Goal: Transaction & Acquisition: Purchase product/service

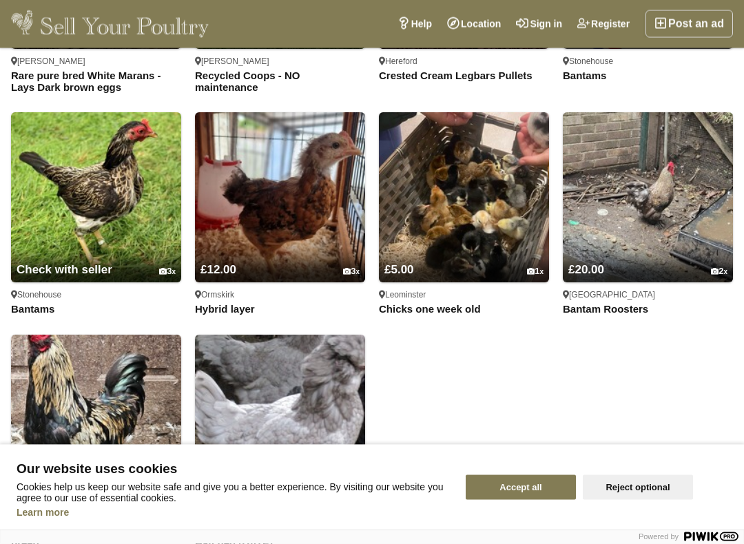
scroll to position [1796, 0]
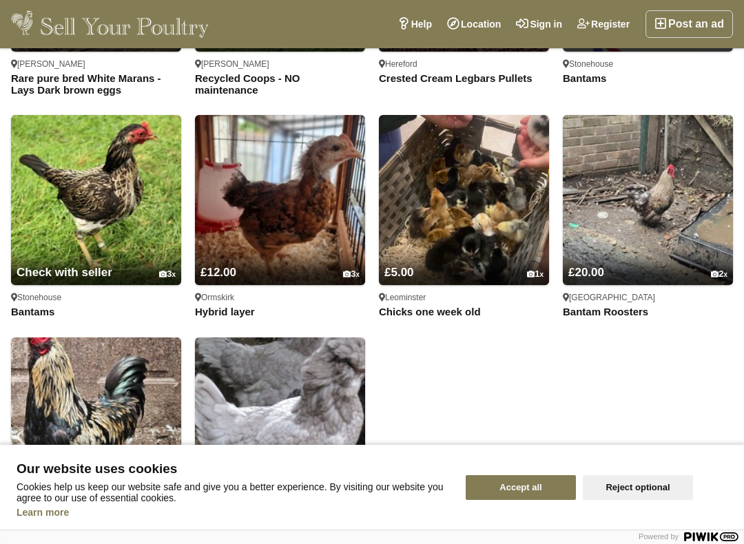
click at [498, 233] on img at bounding box center [464, 200] width 170 height 170
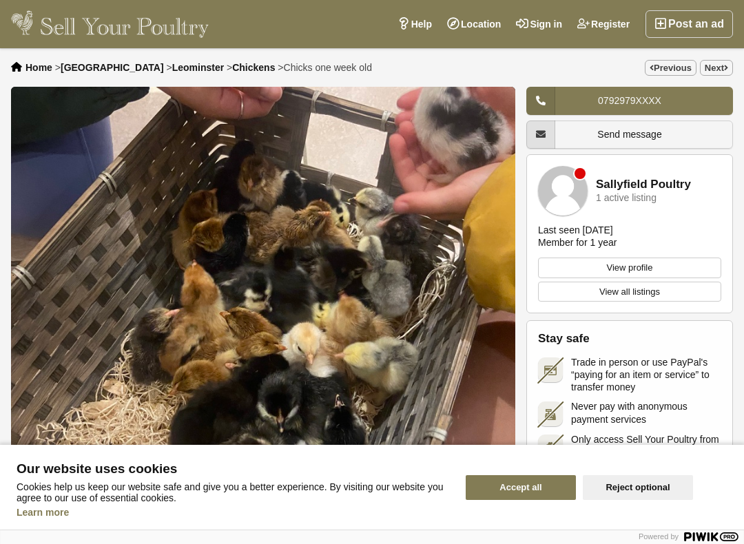
scroll to position [1, 0]
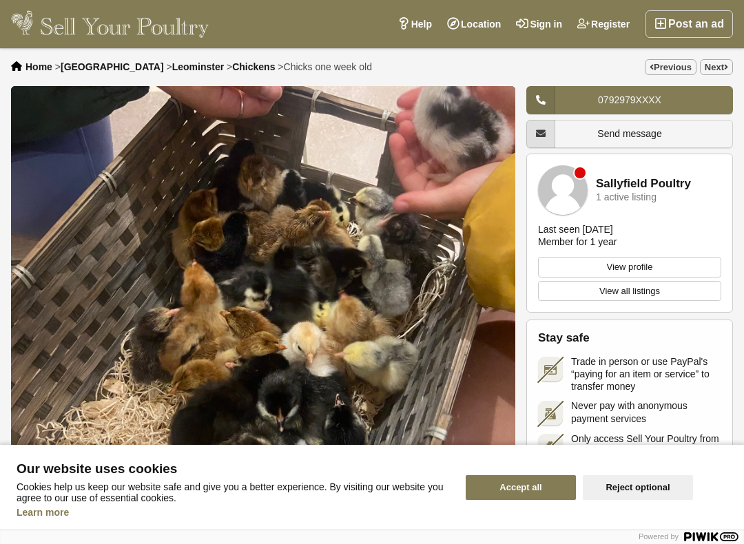
click at [542, 475] on button "Accept all" at bounding box center [521, 487] width 110 height 25
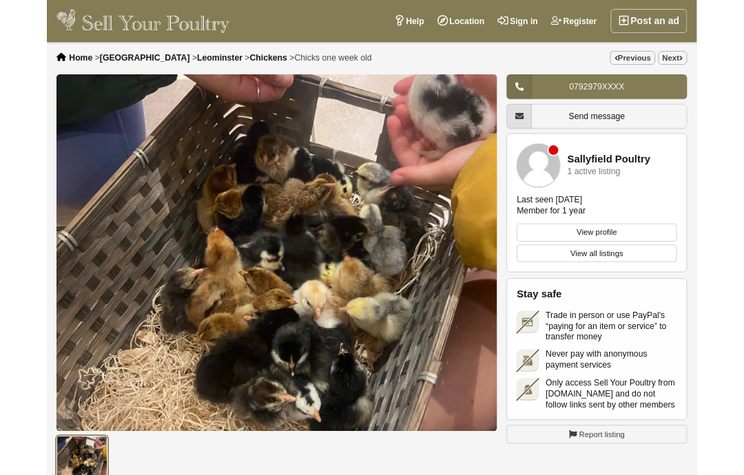
scroll to position [0, 0]
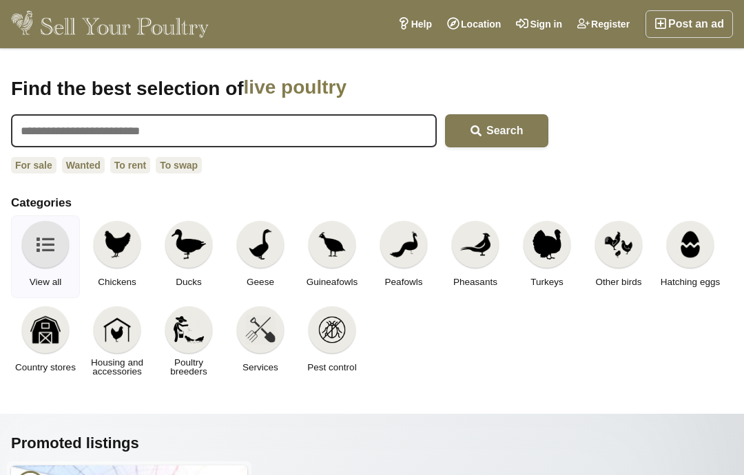
click at [108, 241] on img at bounding box center [117, 244] width 30 height 30
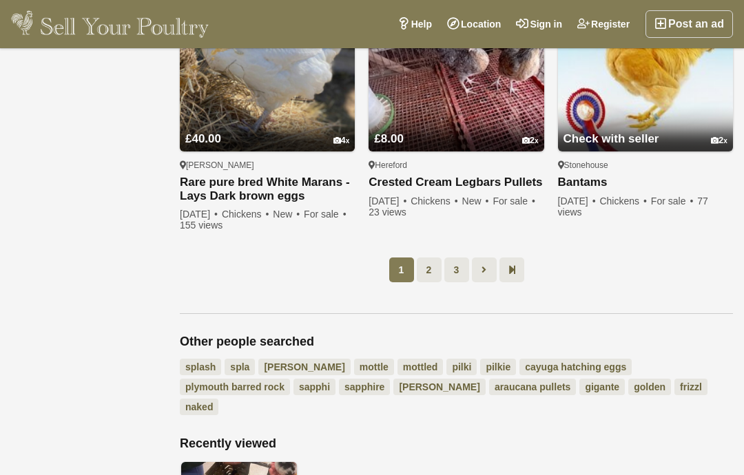
scroll to position [1083, 0]
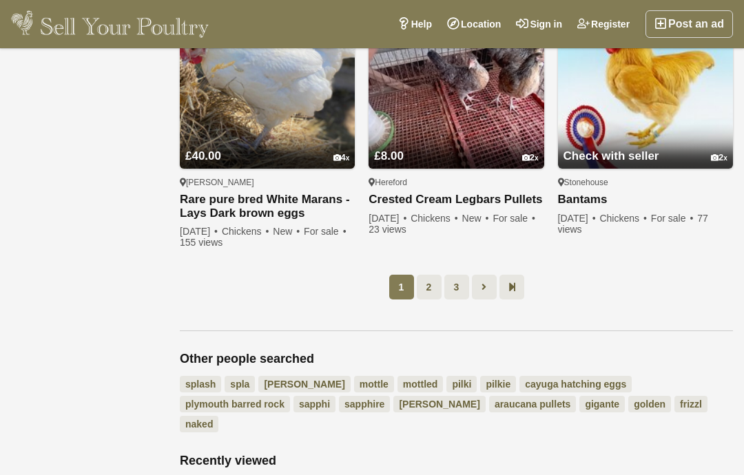
click at [436, 289] on link "2" at bounding box center [429, 287] width 25 height 25
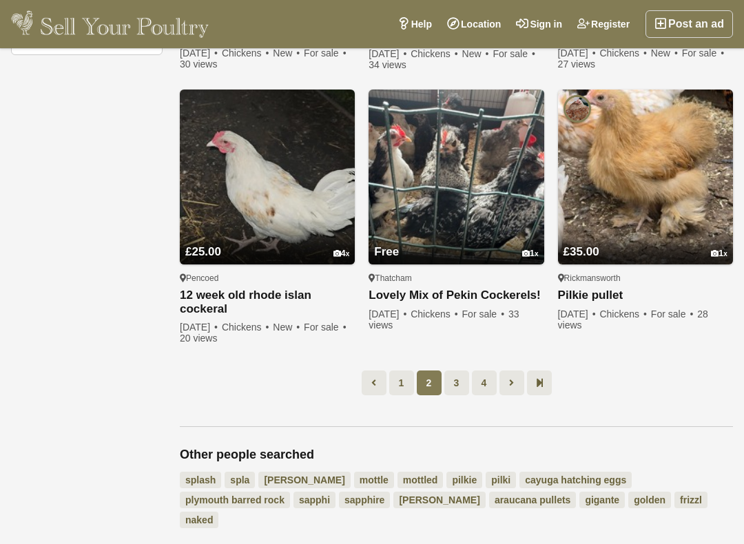
scroll to position [975, 0]
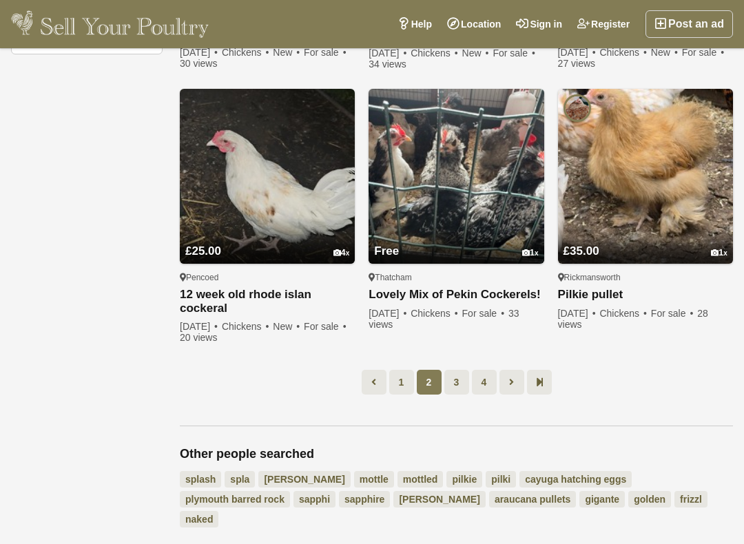
click at [458, 384] on link "3" at bounding box center [456, 382] width 25 height 25
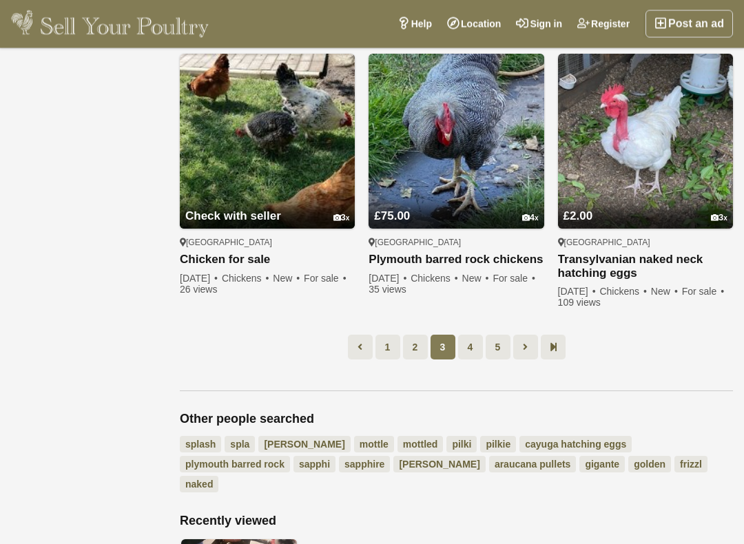
scroll to position [1051, 0]
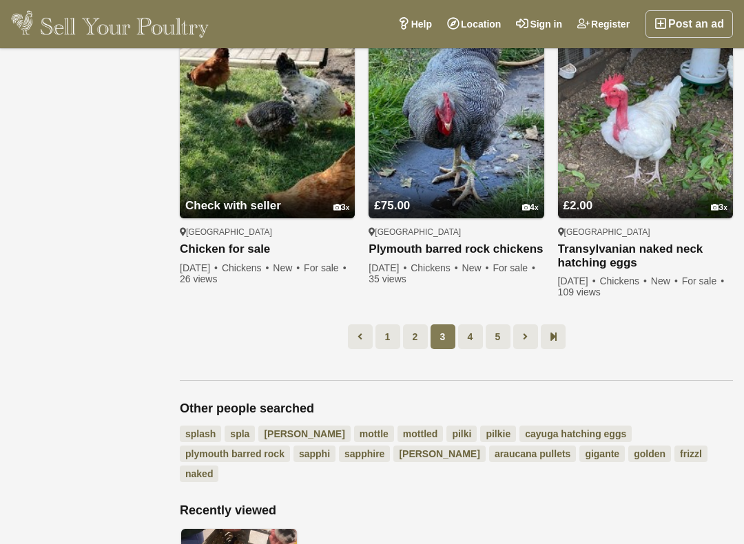
click at [480, 338] on link "4" at bounding box center [470, 337] width 25 height 25
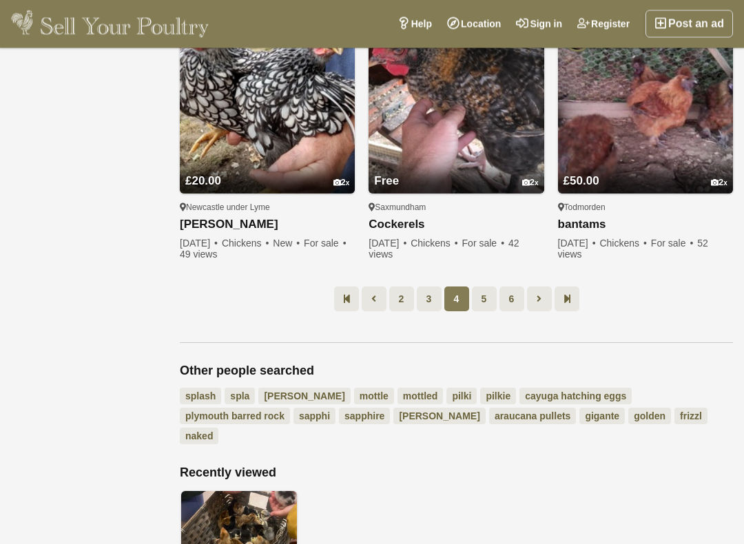
click at [492, 300] on link "5" at bounding box center [484, 299] width 25 height 25
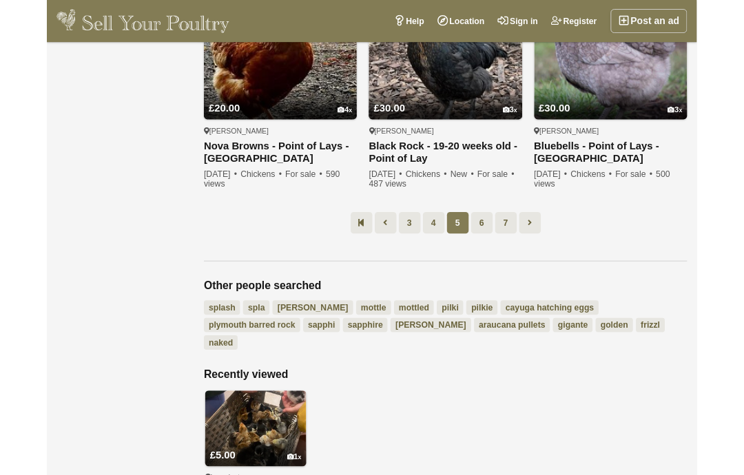
scroll to position [1090, 0]
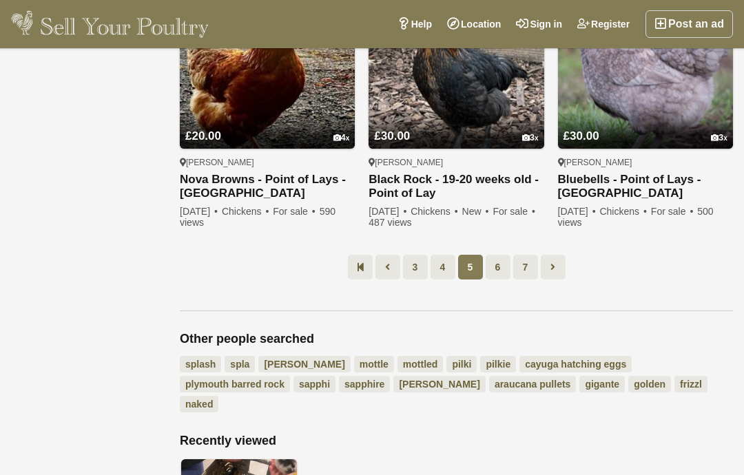
click at [498, 265] on link "6" at bounding box center [498, 267] width 25 height 25
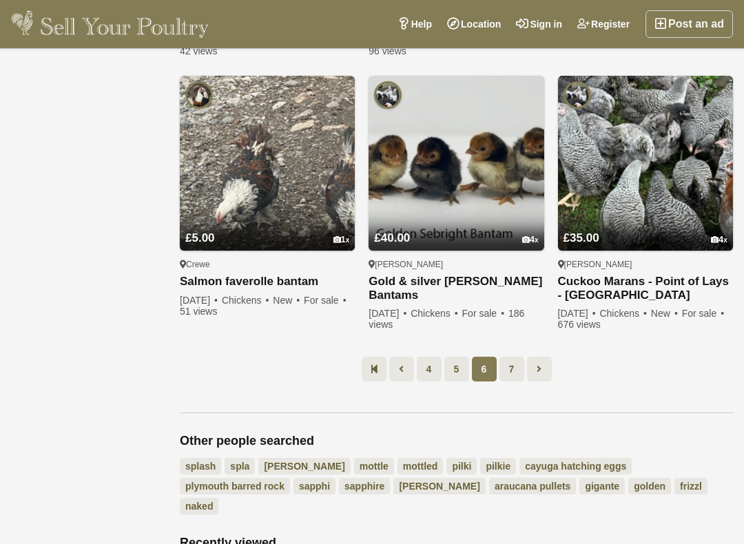
scroll to position [1003, 0]
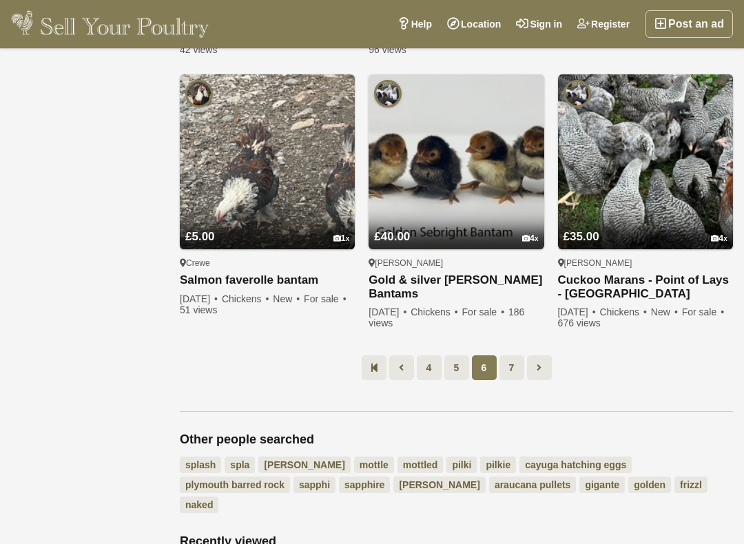
click at [510, 360] on link "7" at bounding box center [512, 368] width 25 height 25
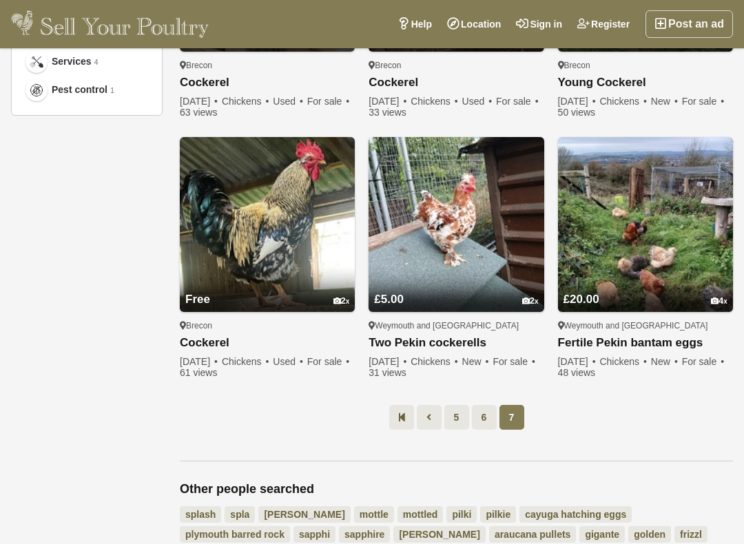
scroll to position [912, 0]
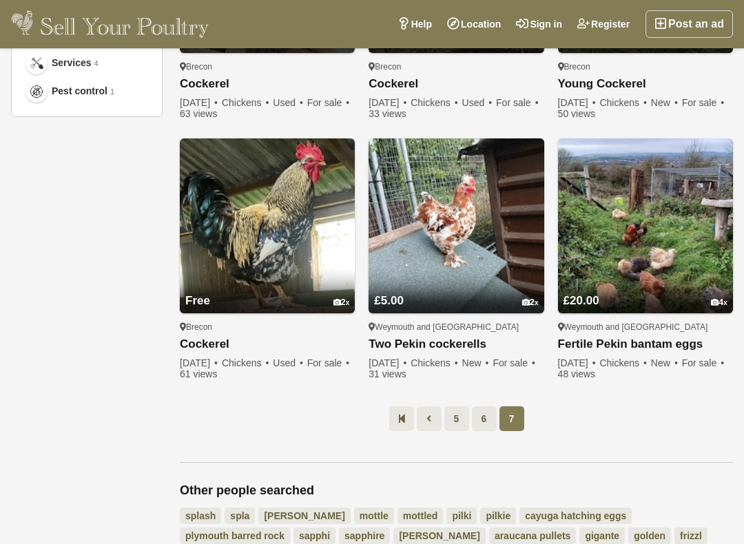
click at [423, 420] on link at bounding box center [429, 419] width 25 height 25
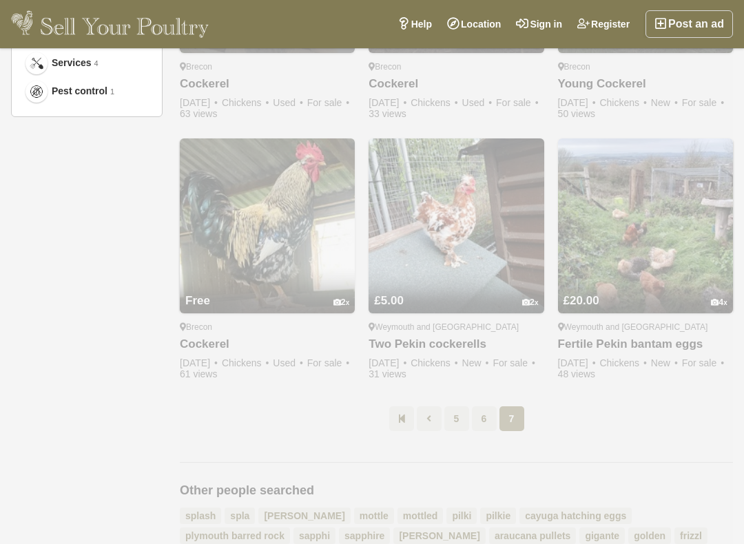
scroll to position [70, 0]
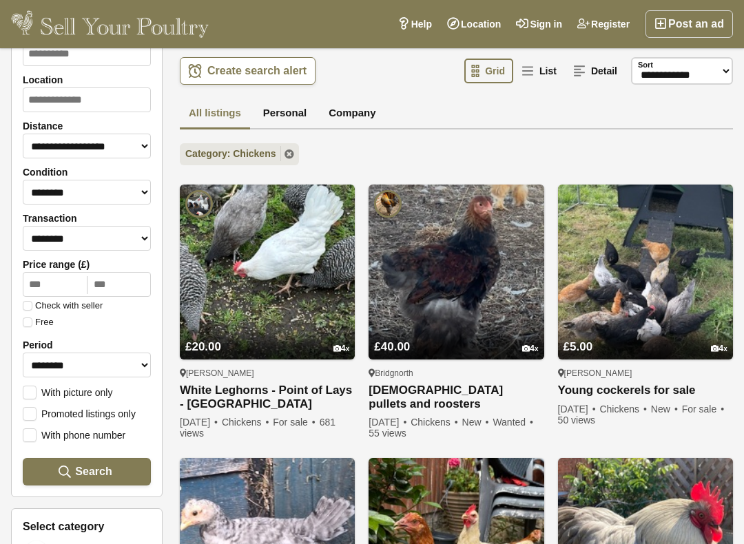
click at [438, 475] on img at bounding box center [456, 545] width 175 height 175
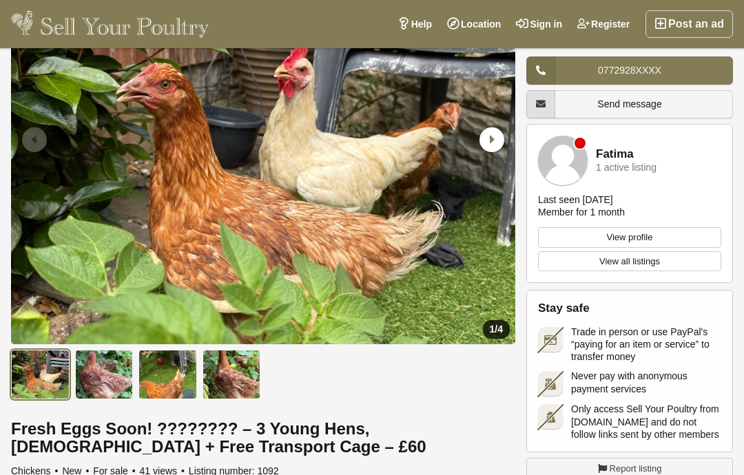
scroll to position [154, 0]
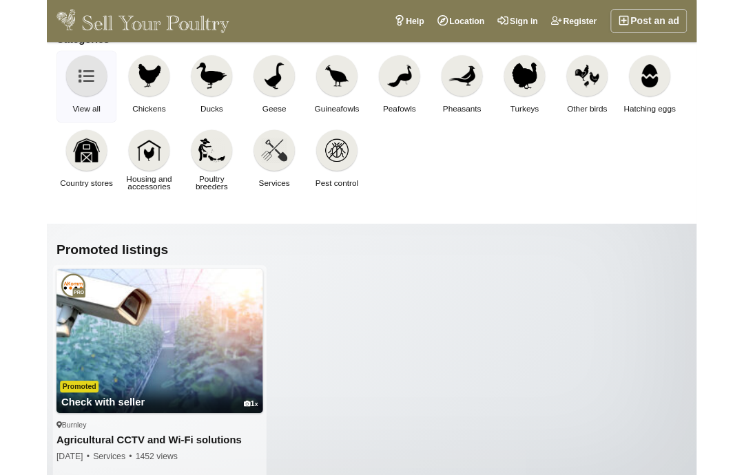
scroll to position [153, 0]
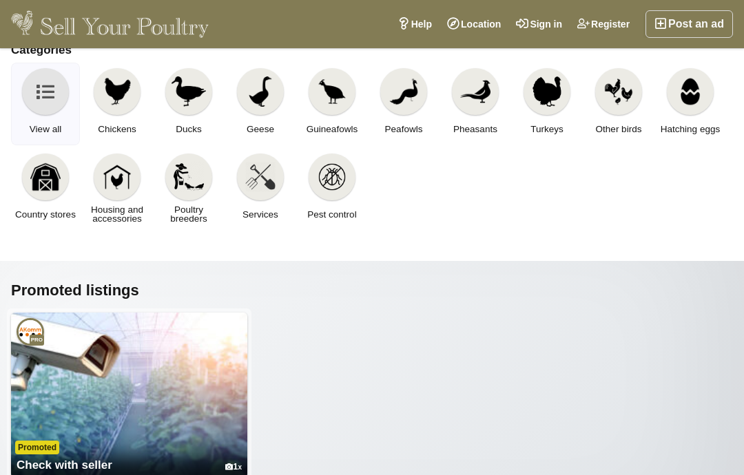
click at [561, 102] on img at bounding box center [547, 91] width 30 height 30
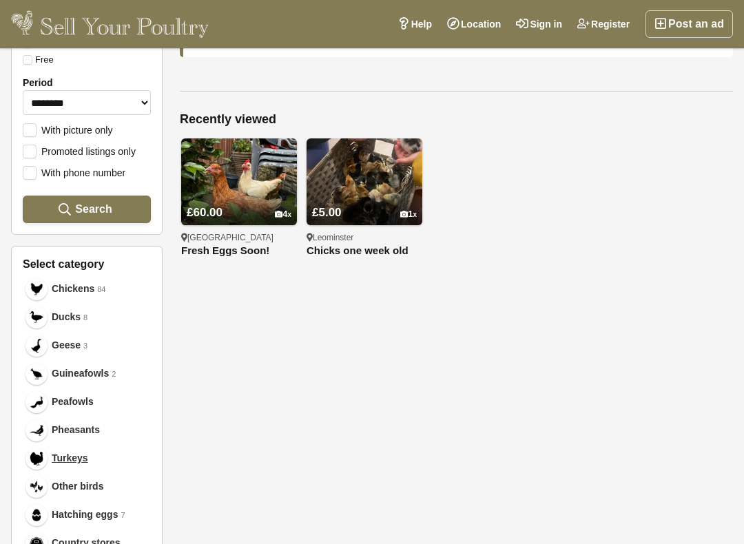
scroll to position [334, 0]
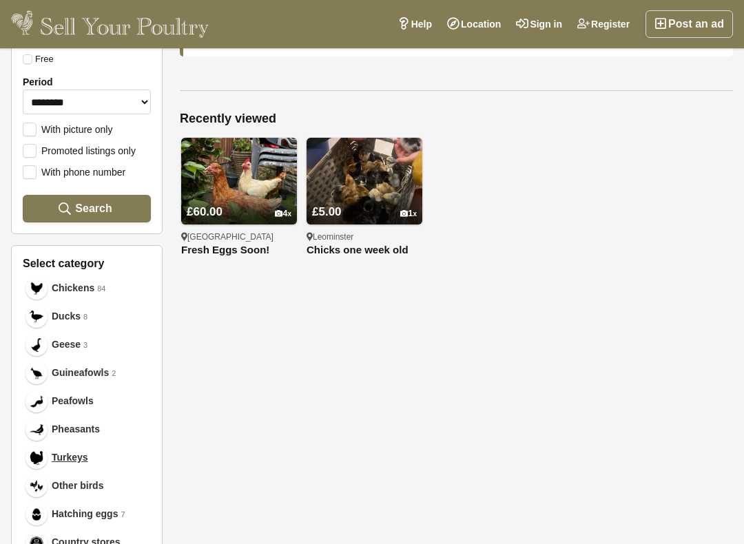
click at [49, 451] on link "Turkeys" at bounding box center [87, 458] width 128 height 28
click at [30, 462] on img at bounding box center [37, 458] width 14 height 14
click at [345, 189] on link "£5.00 1" at bounding box center [365, 201] width 116 height 45
